Goal: Transaction & Acquisition: Purchase product/service

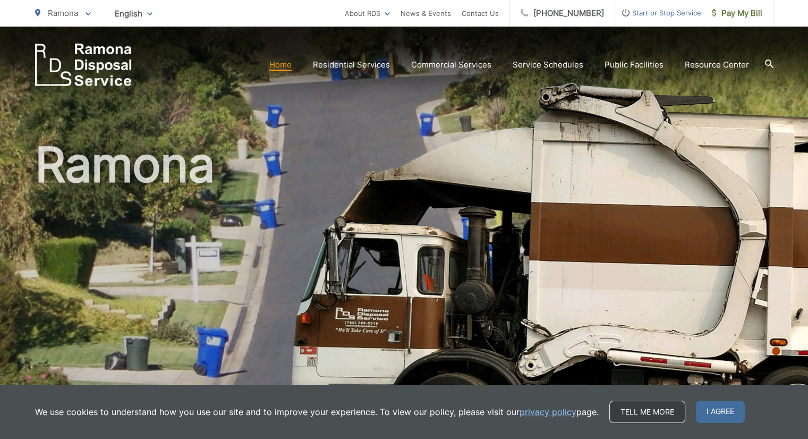
click at [640, 419] on link "Tell me more" at bounding box center [648, 412] width 76 height 22
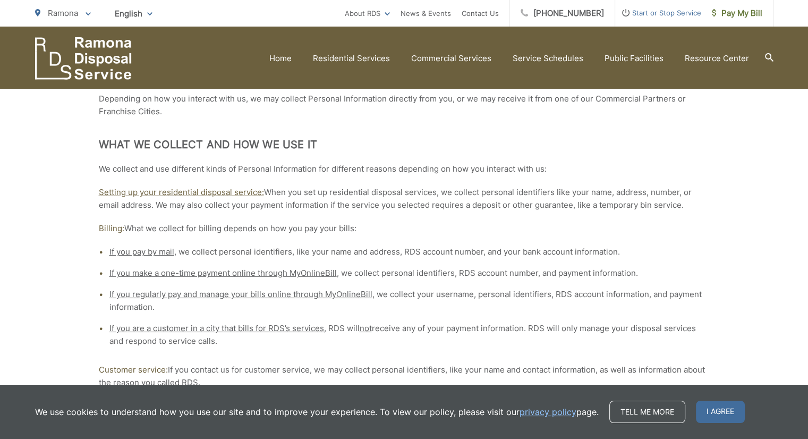
scroll to position [585, 0]
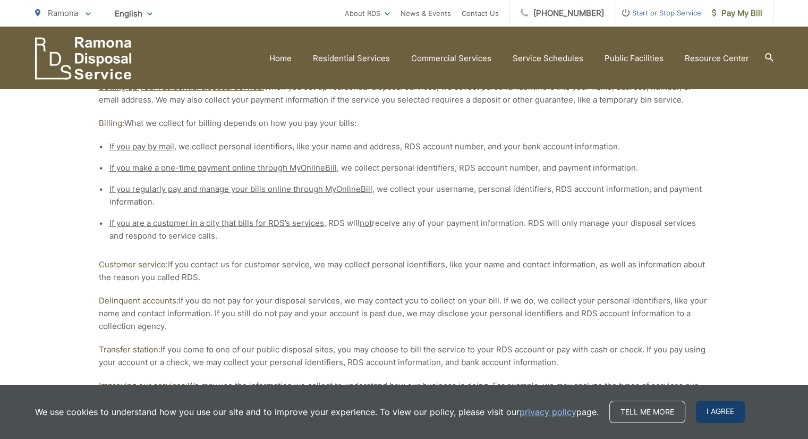
click at [727, 417] on span "I agree" at bounding box center [720, 412] width 49 height 22
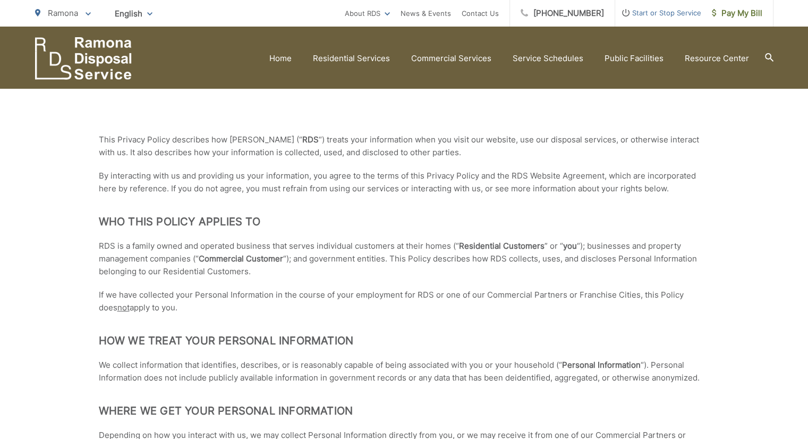
scroll to position [0, 0]
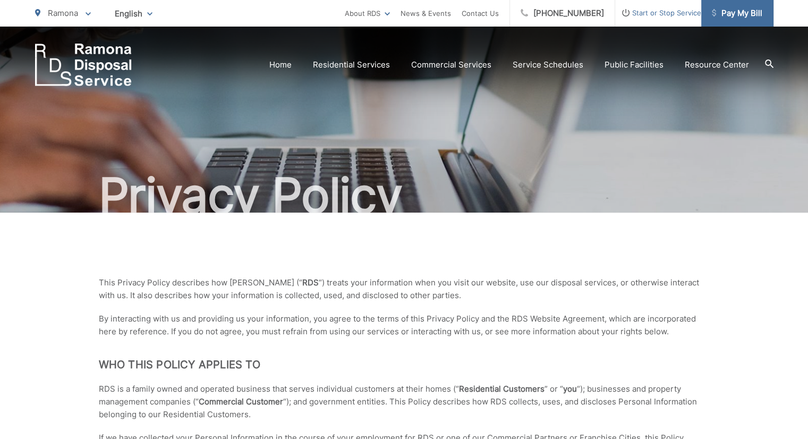
click at [734, 12] on span "Pay My Bill" at bounding box center [737, 13] width 50 height 13
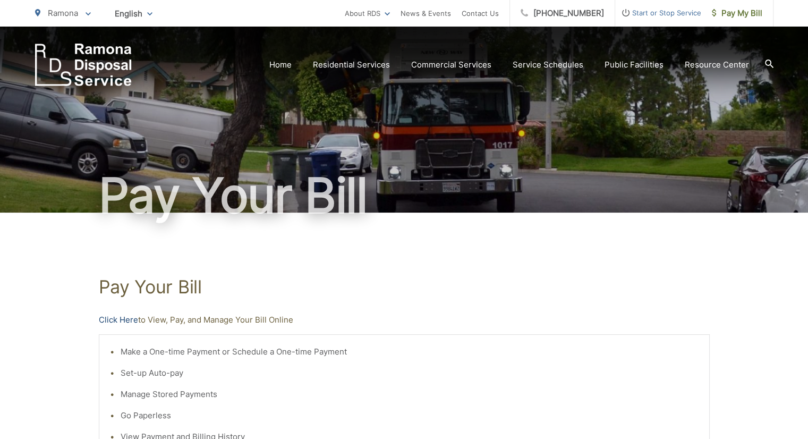
click at [108, 321] on link "Click Here" at bounding box center [118, 320] width 39 height 13
